Goal: Check status: Check status

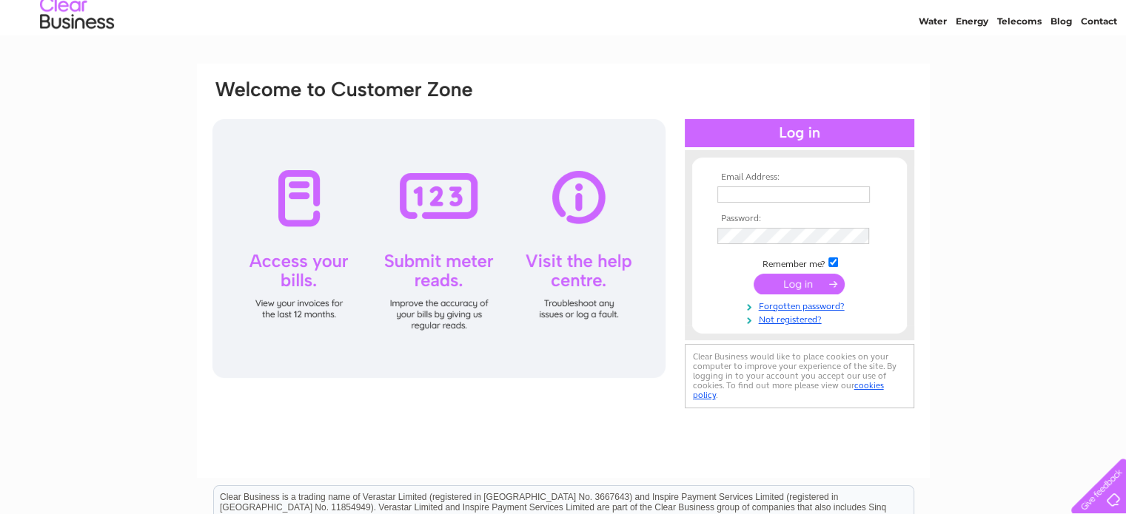
scroll to position [74, 0]
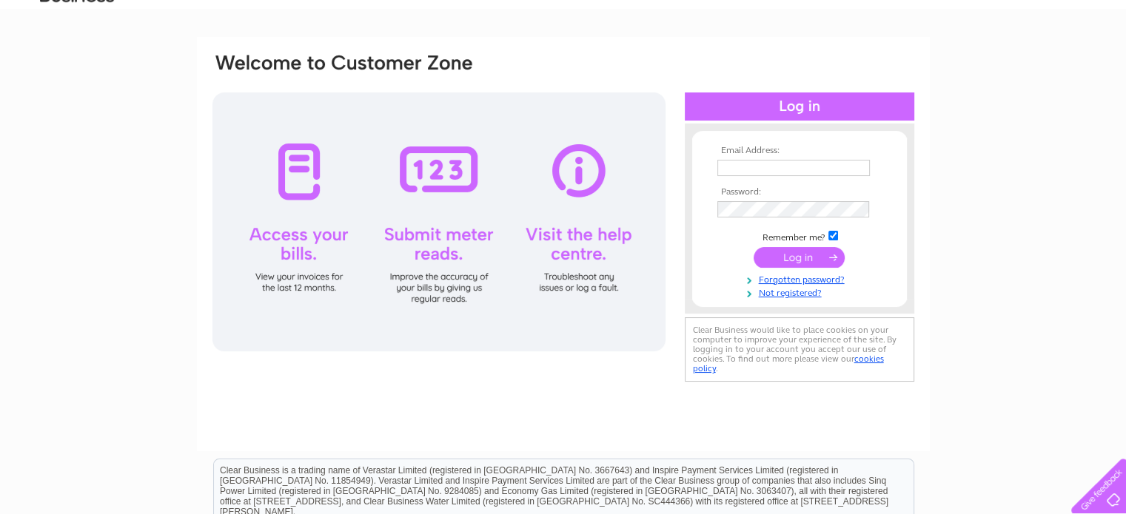
type input "admin@tworiversosteo.com"
click at [789, 255] on input "submit" at bounding box center [798, 257] width 91 height 21
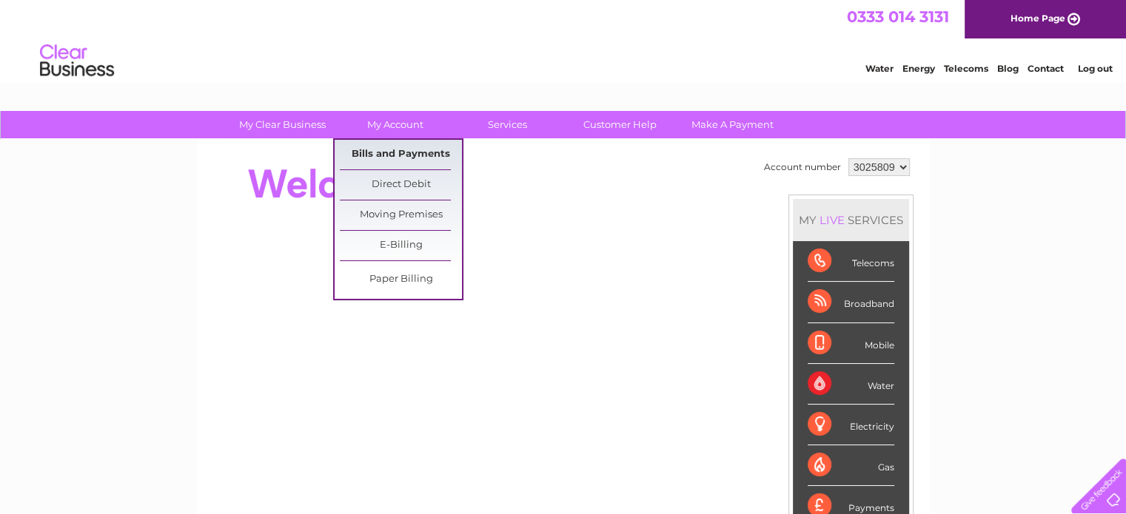
click at [373, 144] on link "Bills and Payments" at bounding box center [401, 155] width 122 height 30
click at [403, 154] on link "Bills and Payments" at bounding box center [401, 155] width 122 height 30
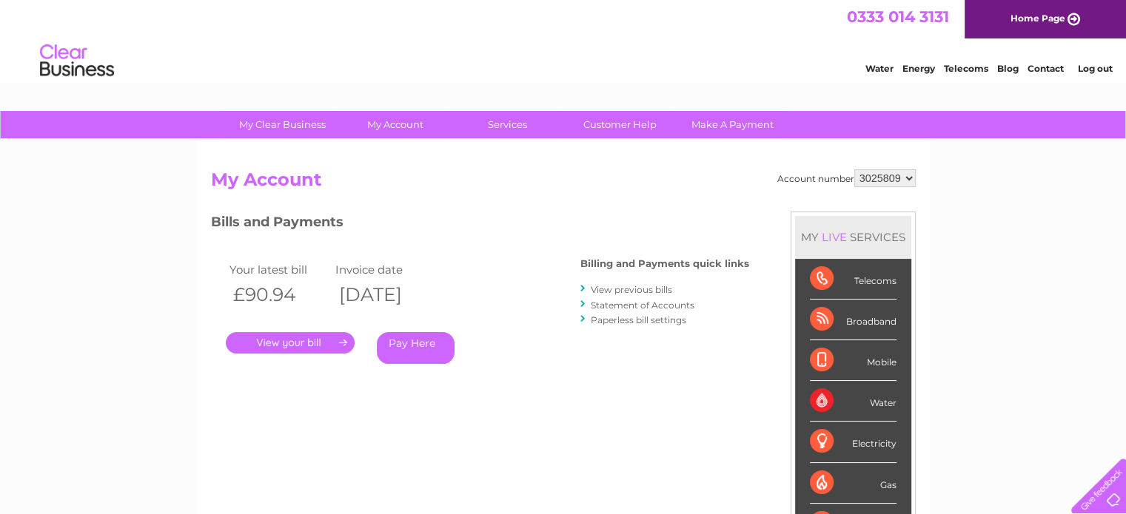
click at [624, 290] on link "View previous bills" at bounding box center [631, 289] width 81 height 11
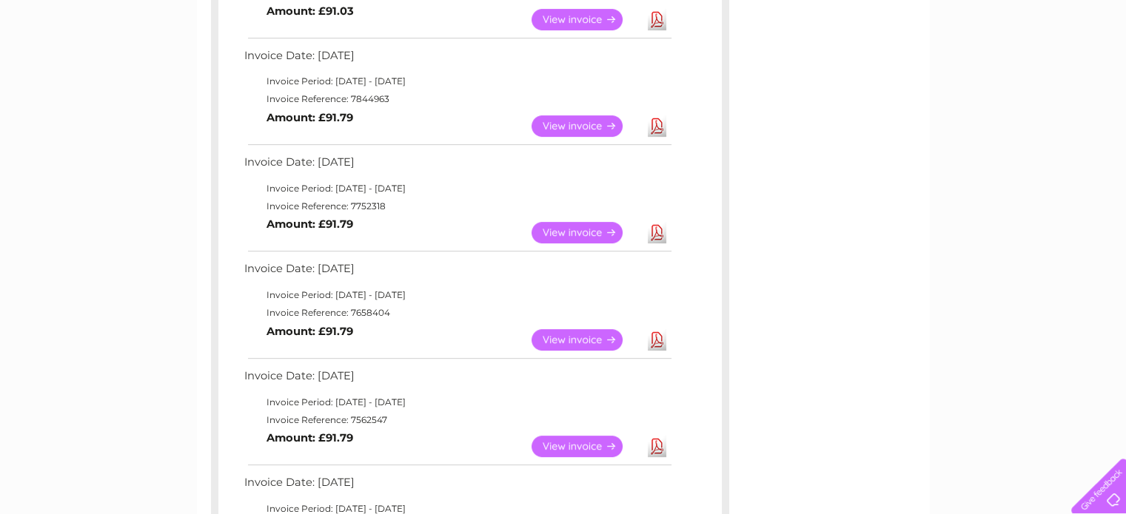
scroll to position [518, 0]
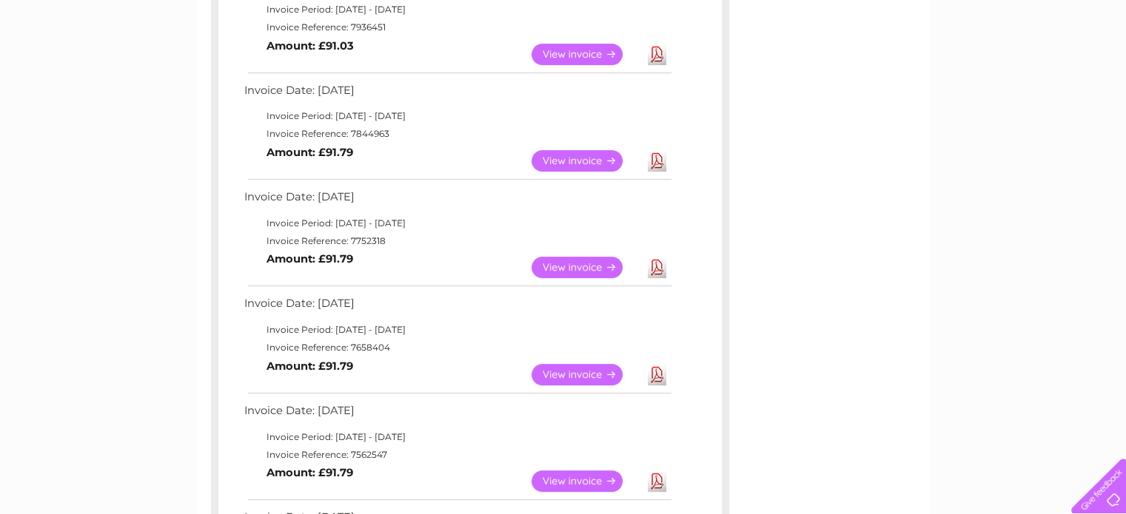
click at [557, 263] on link "View" at bounding box center [585, 267] width 109 height 21
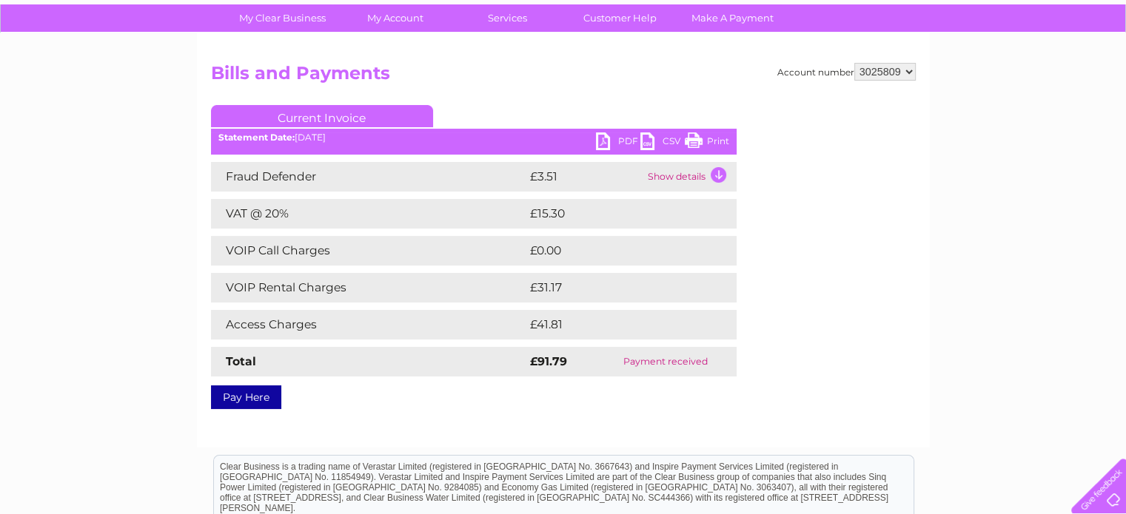
scroll to position [74, 0]
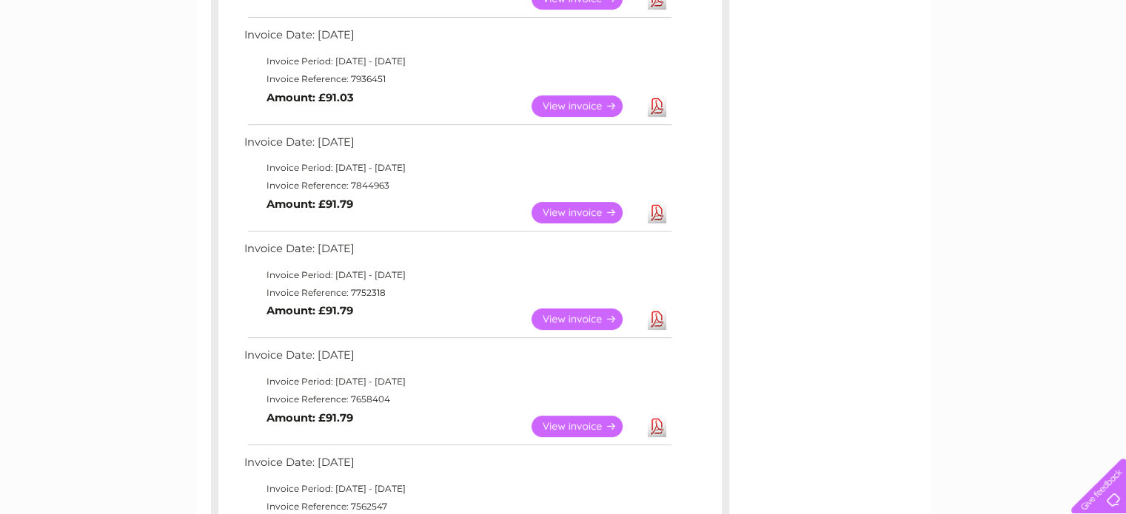
scroll to position [441, 0]
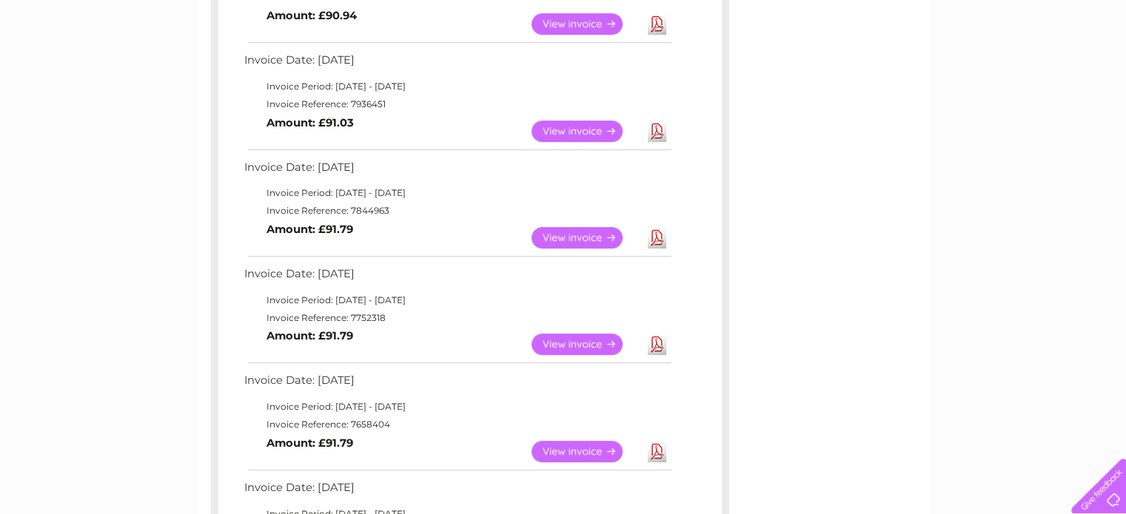
click at [585, 239] on link "View" at bounding box center [585, 237] width 109 height 21
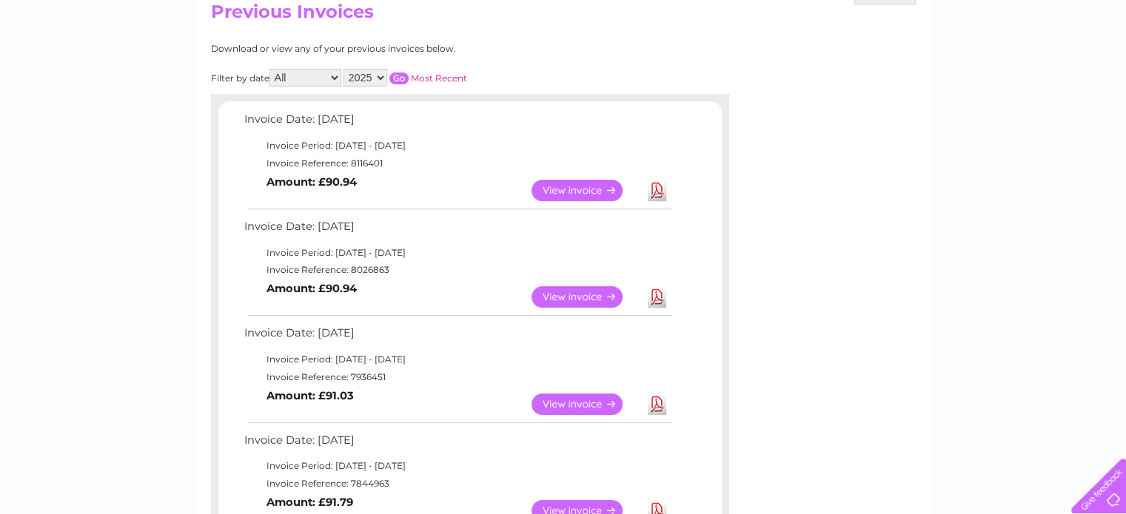
scroll to position [142, 0]
